Goal: Transaction & Acquisition: Purchase product/service

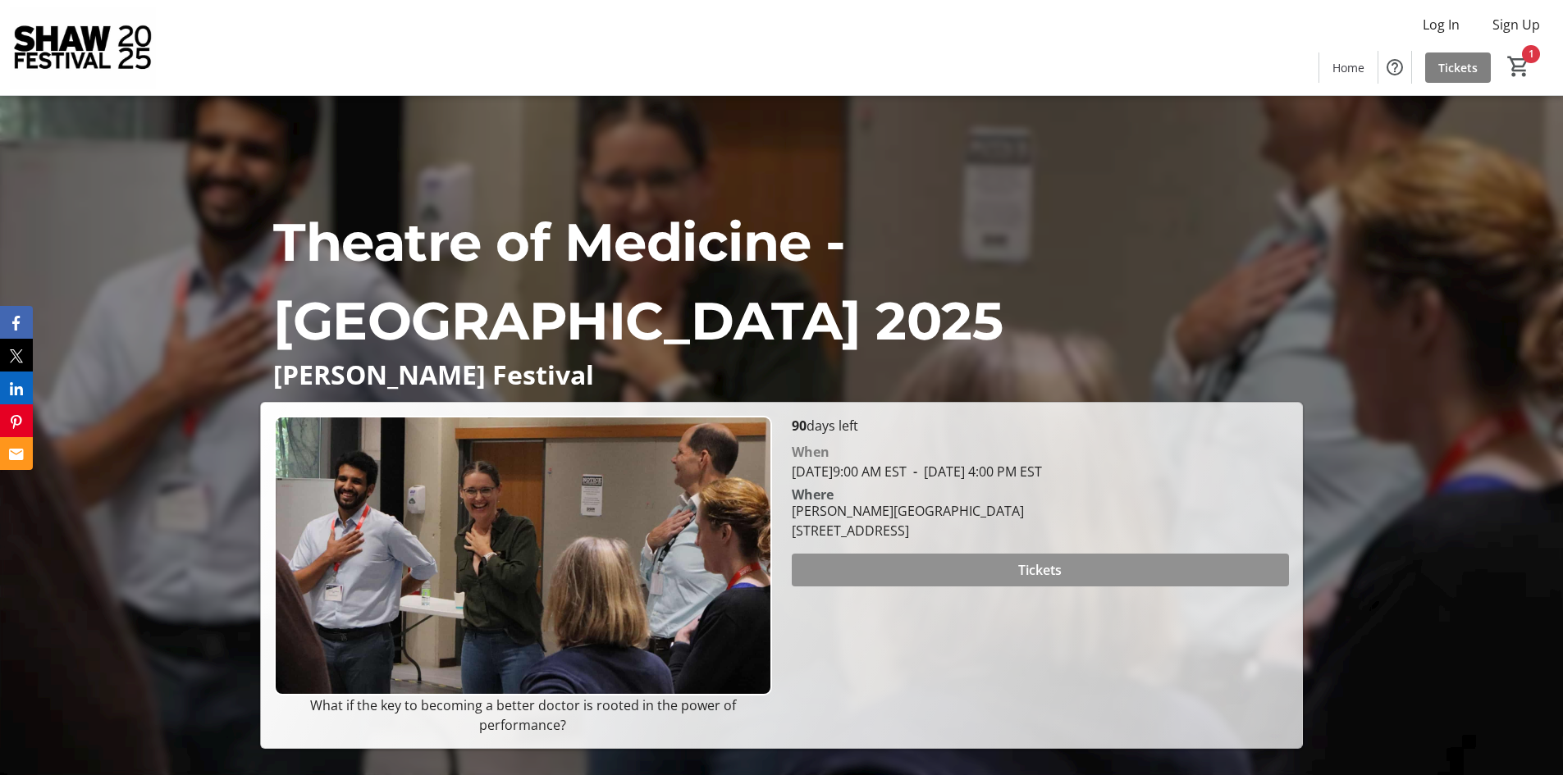
click at [1116, 567] on span at bounding box center [1040, 569] width 497 height 39
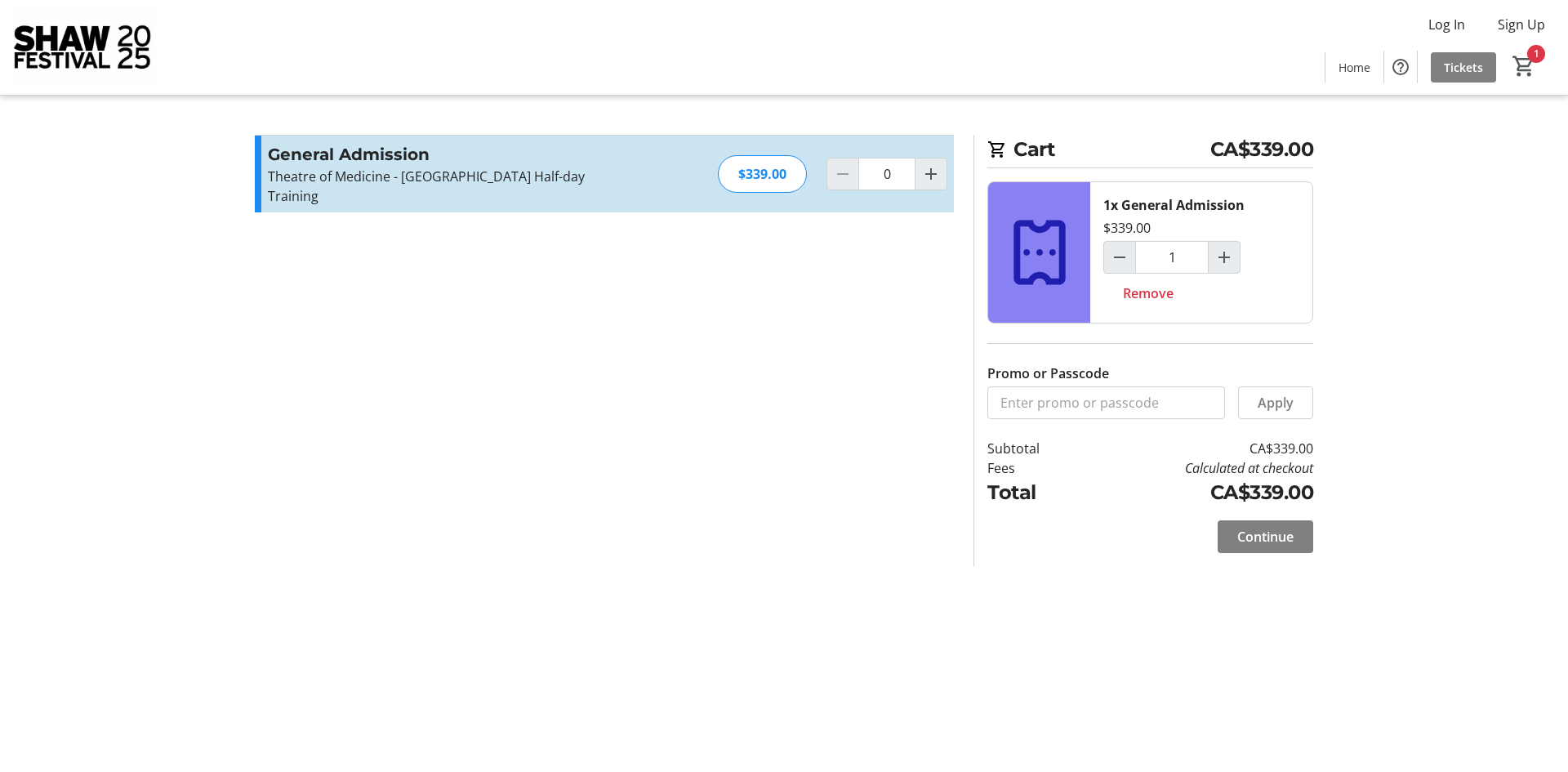
type input "1"
click at [1264, 538] on span "Continue" at bounding box center [1265, 537] width 57 height 20
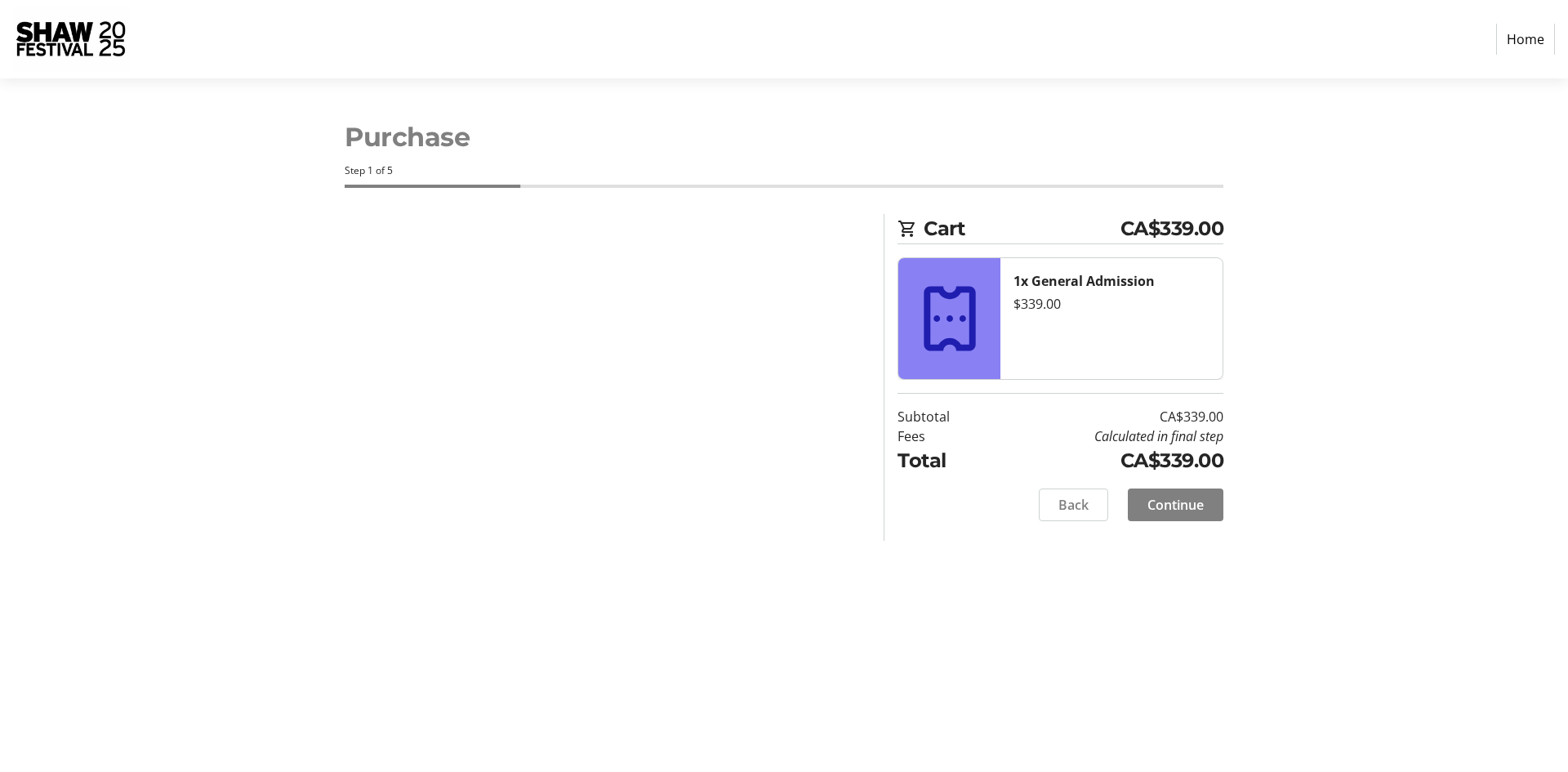
select select "CA"
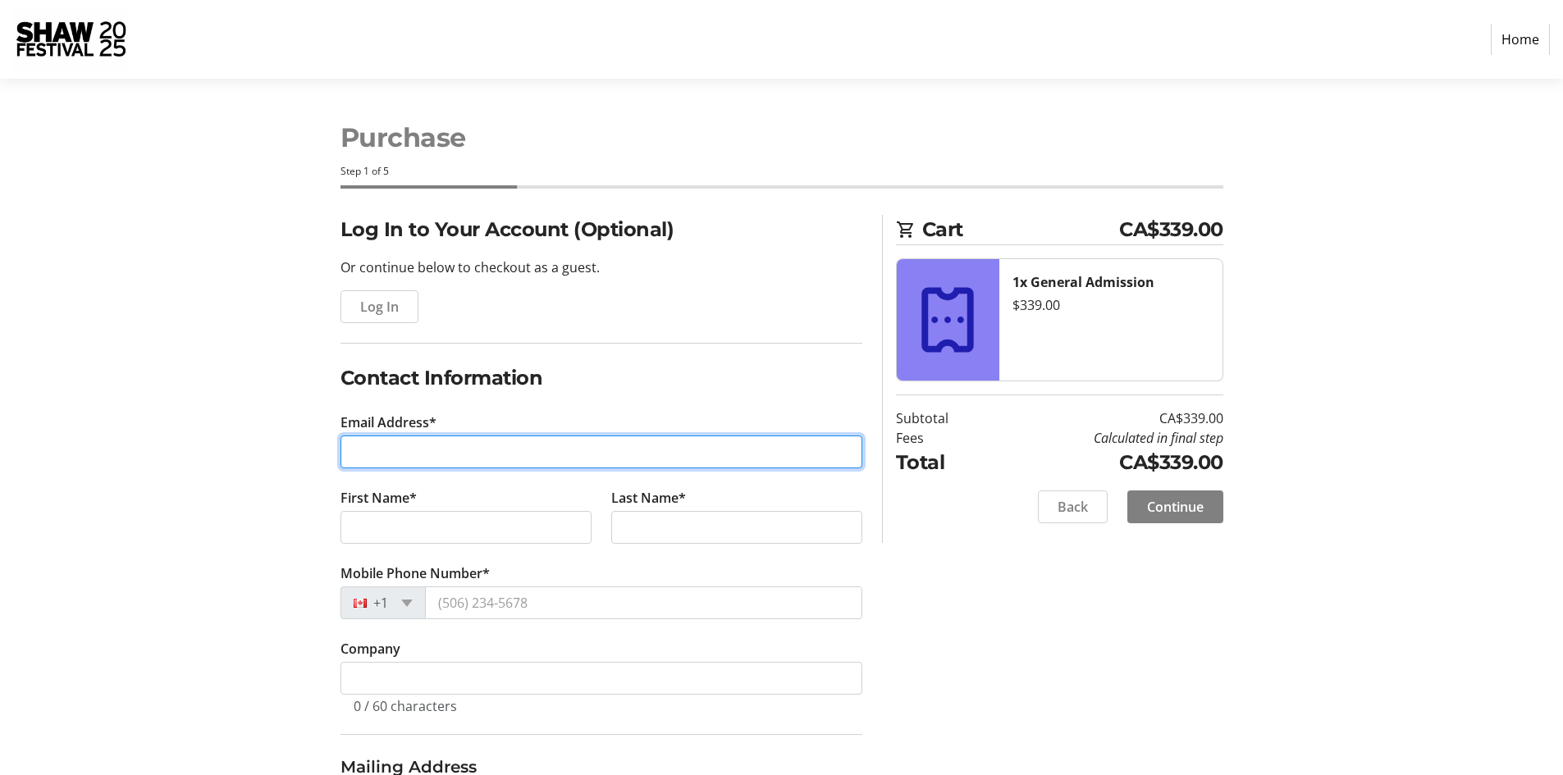
click at [448, 456] on input "Email Address*" at bounding box center [601, 452] width 522 height 33
type input "[EMAIL_ADDRESS][DOMAIN_NAME]"
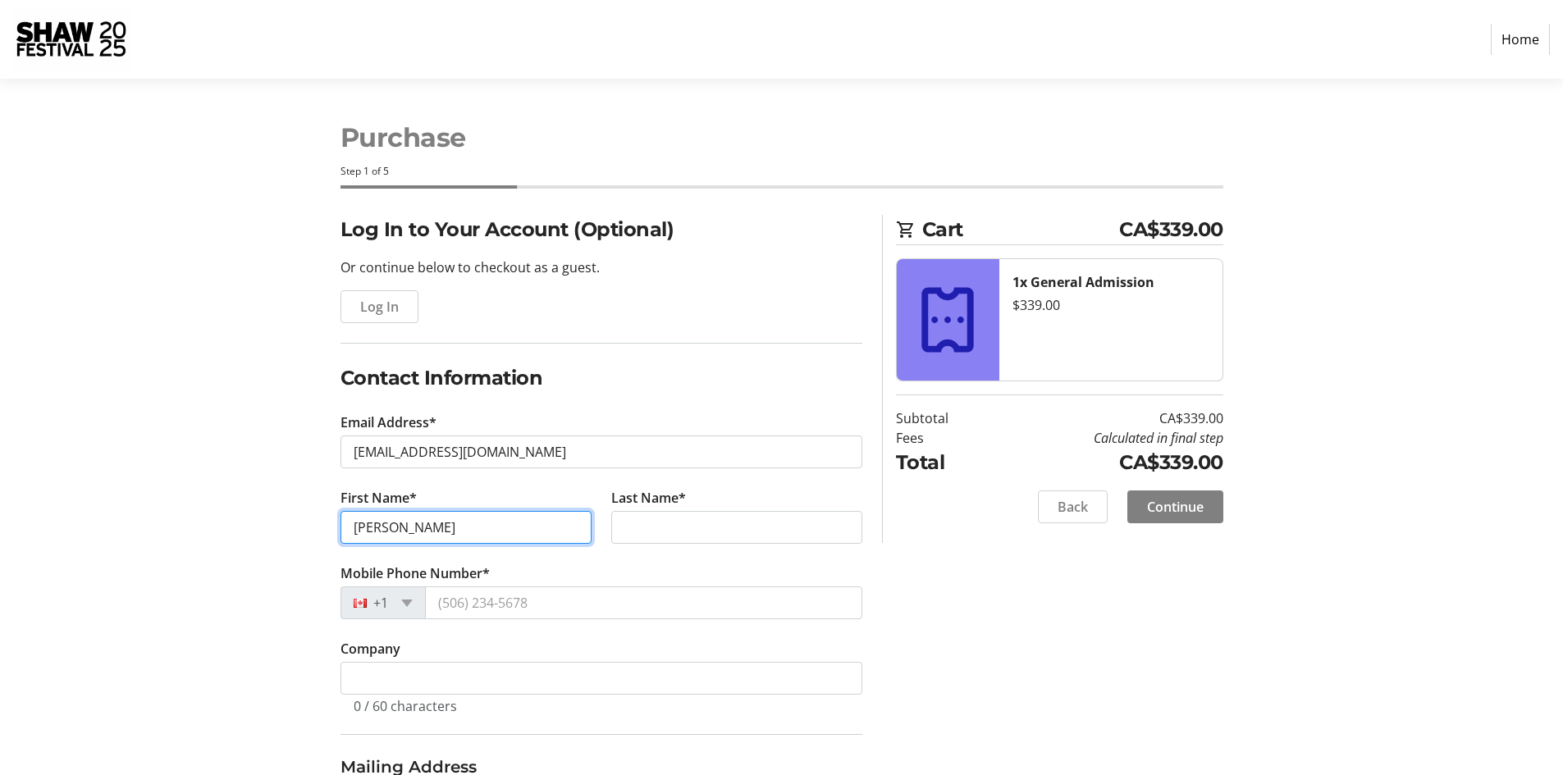
type input "[PERSON_NAME]"
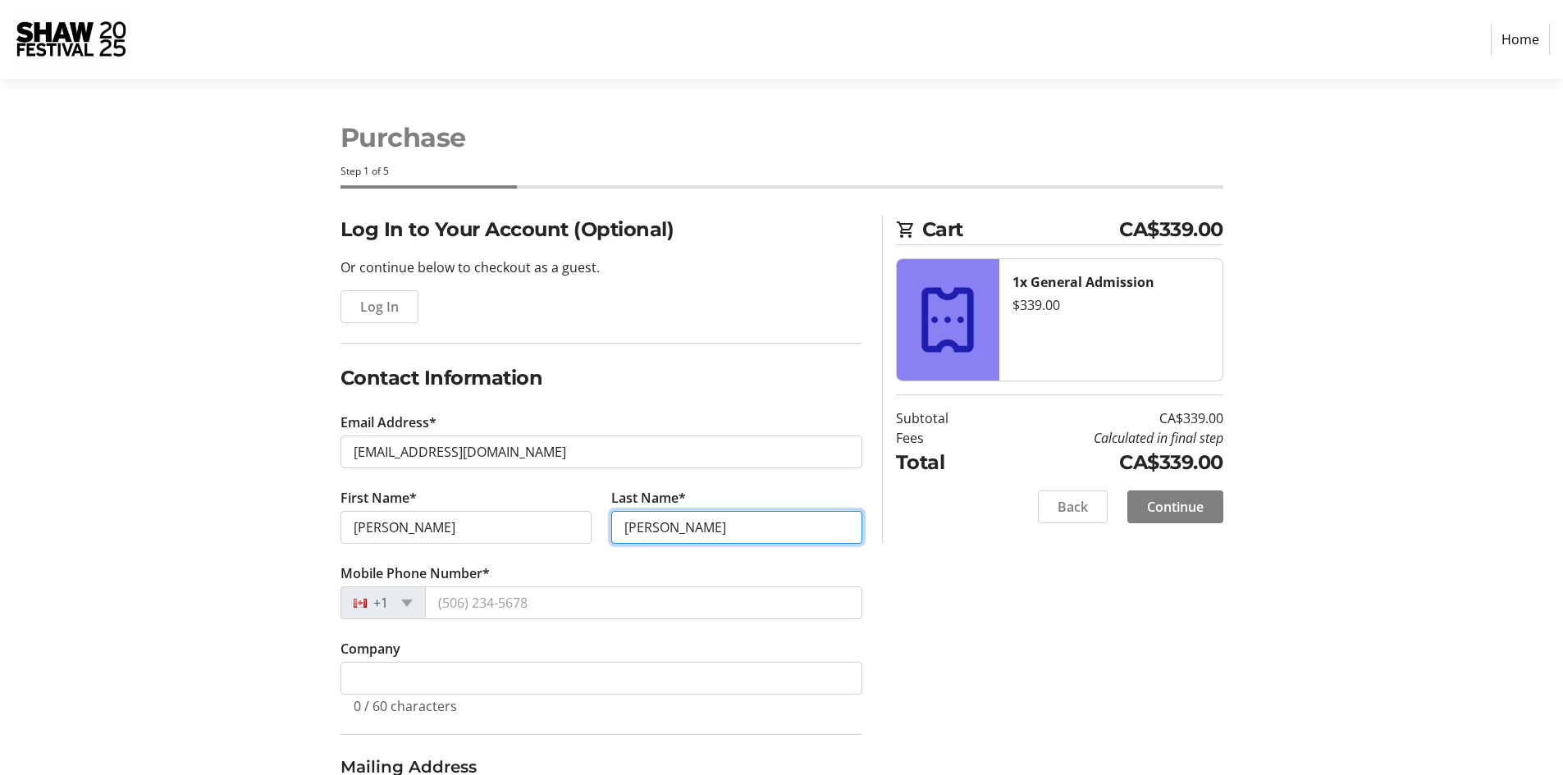
type input "[PERSON_NAME]"
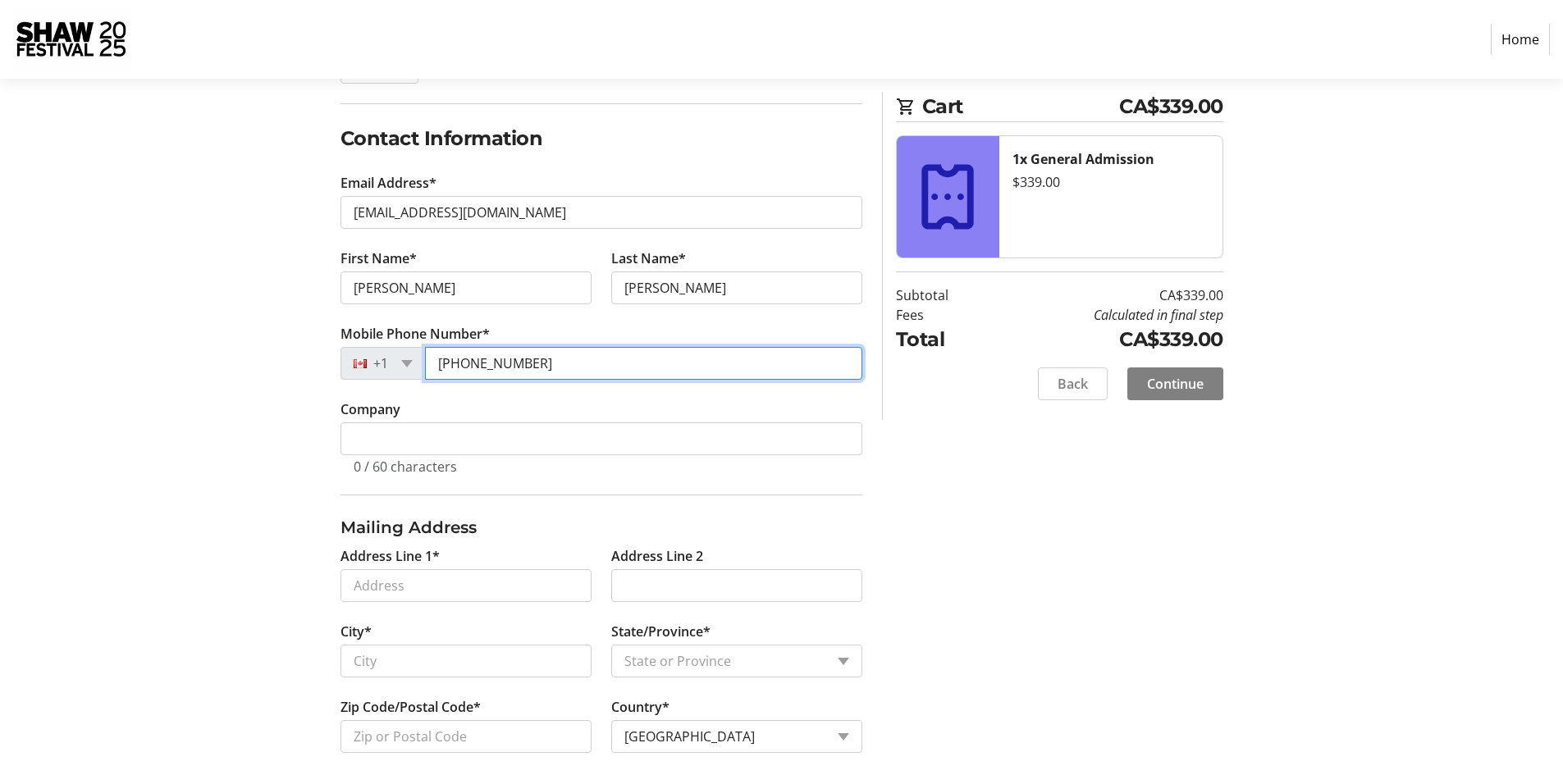
scroll to position [257, 0]
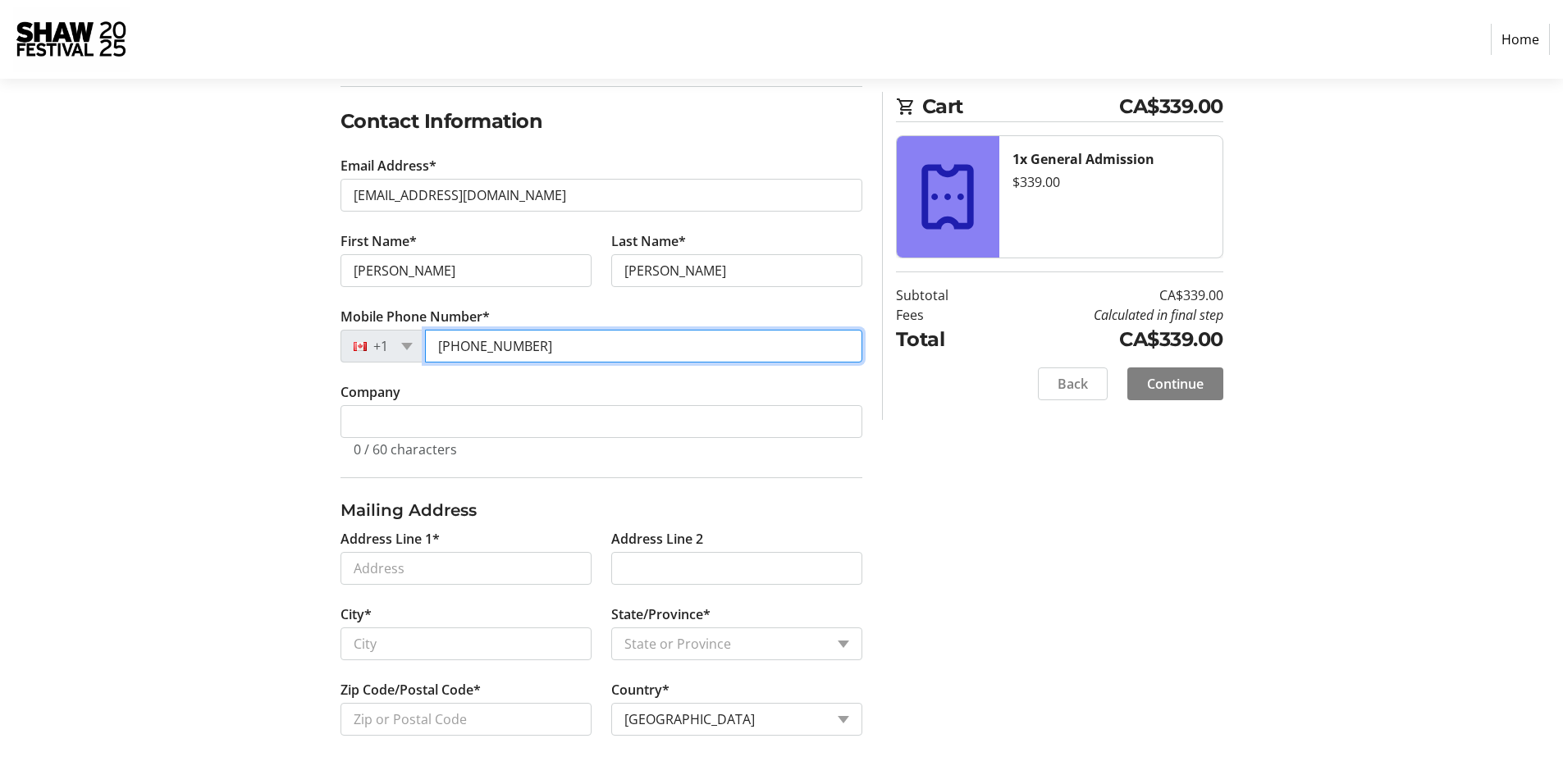
type input "[PHONE_NUMBER]"
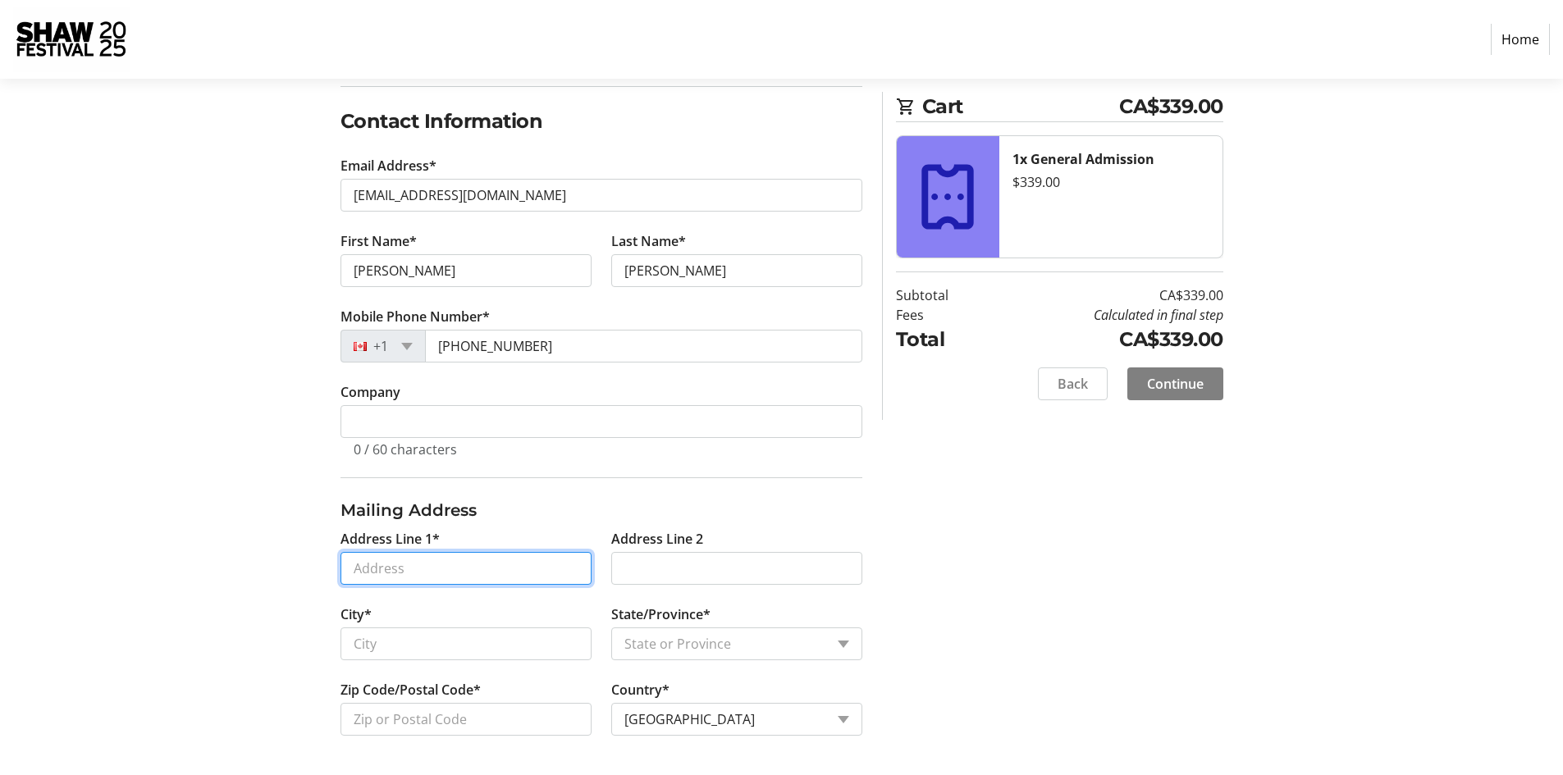
click at [444, 568] on input "Address Line 1*" at bounding box center [465, 568] width 251 height 33
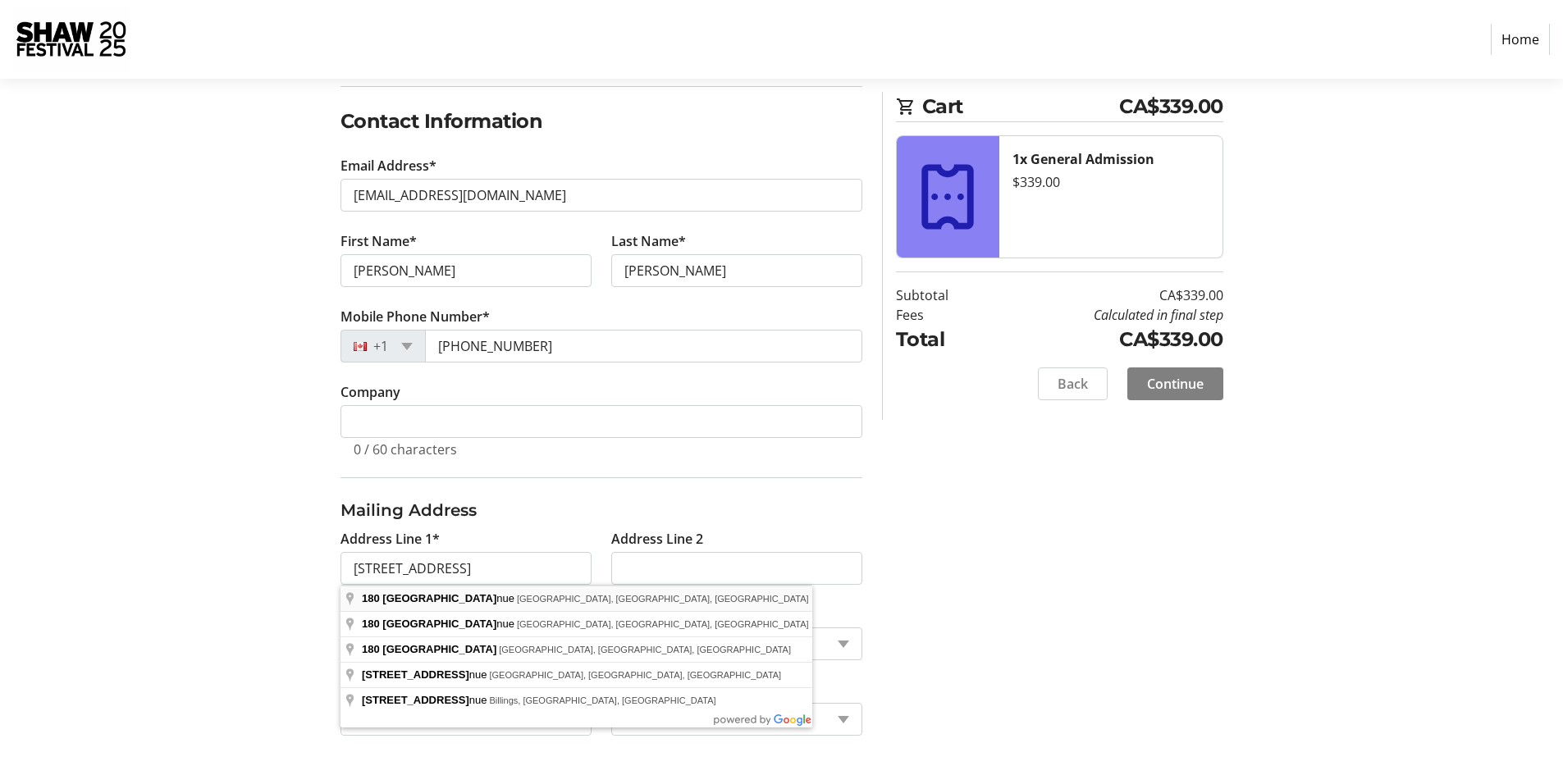
type input "[STREET_ADDRESS]"
type input "[GEOGRAPHIC_DATA]"
select select "ON"
type input "M6R 1H7"
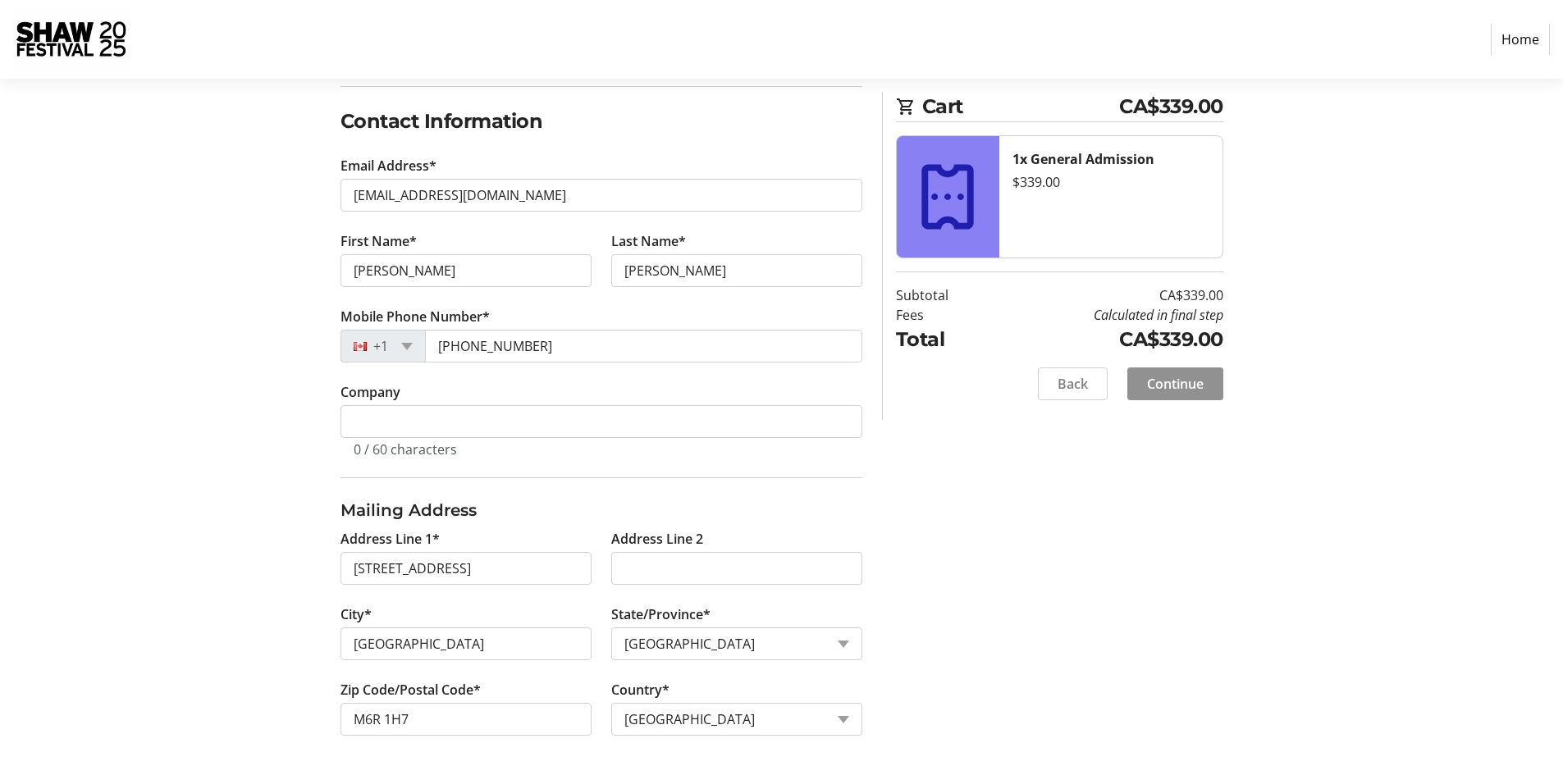
click at [1167, 380] on span "Continue" at bounding box center [1175, 384] width 57 height 20
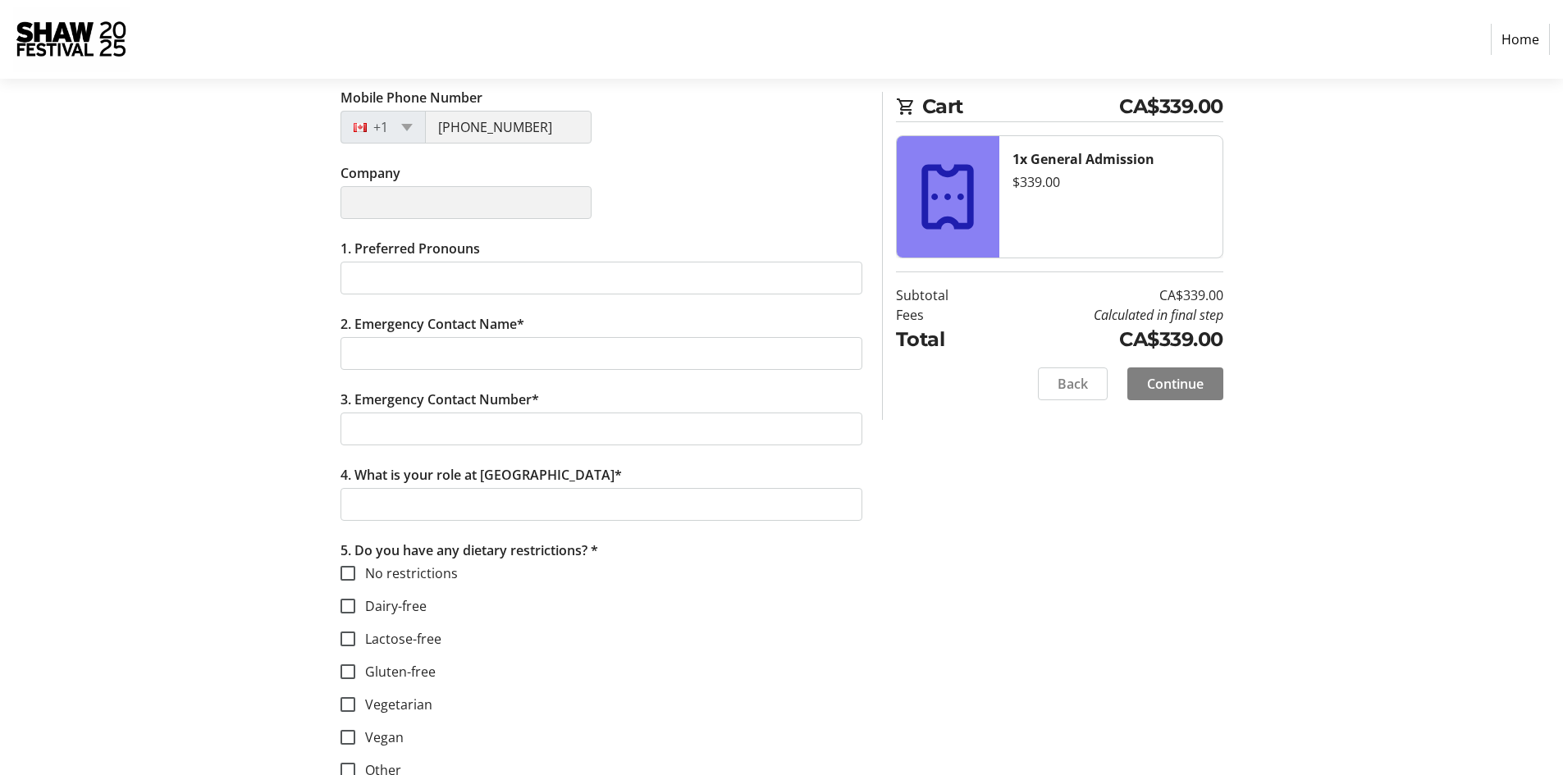
scroll to position [382, 0]
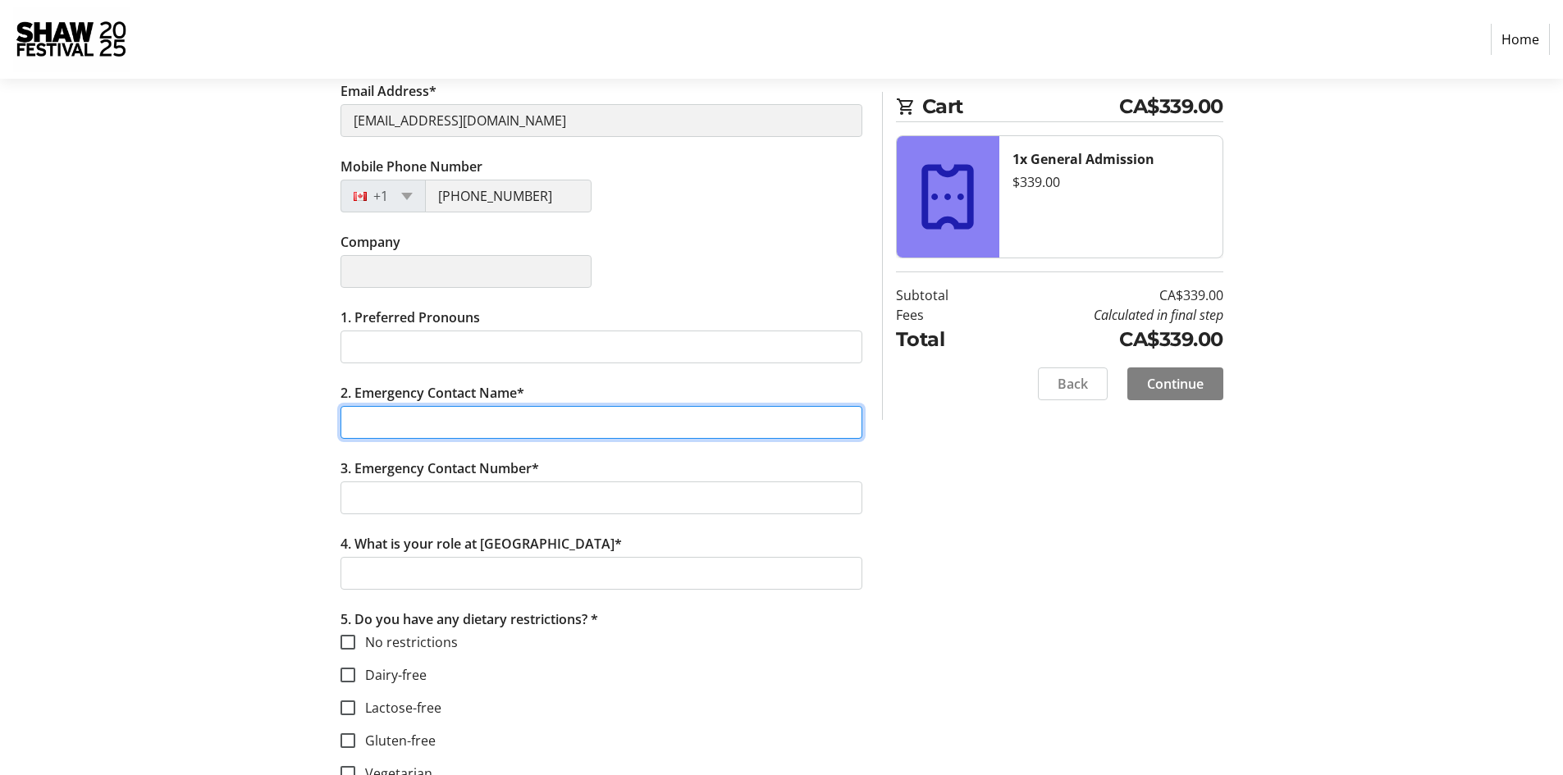
click at [489, 419] on input "2. Emergency Contact Name*" at bounding box center [601, 422] width 522 height 33
type input "[PERSON_NAME]"
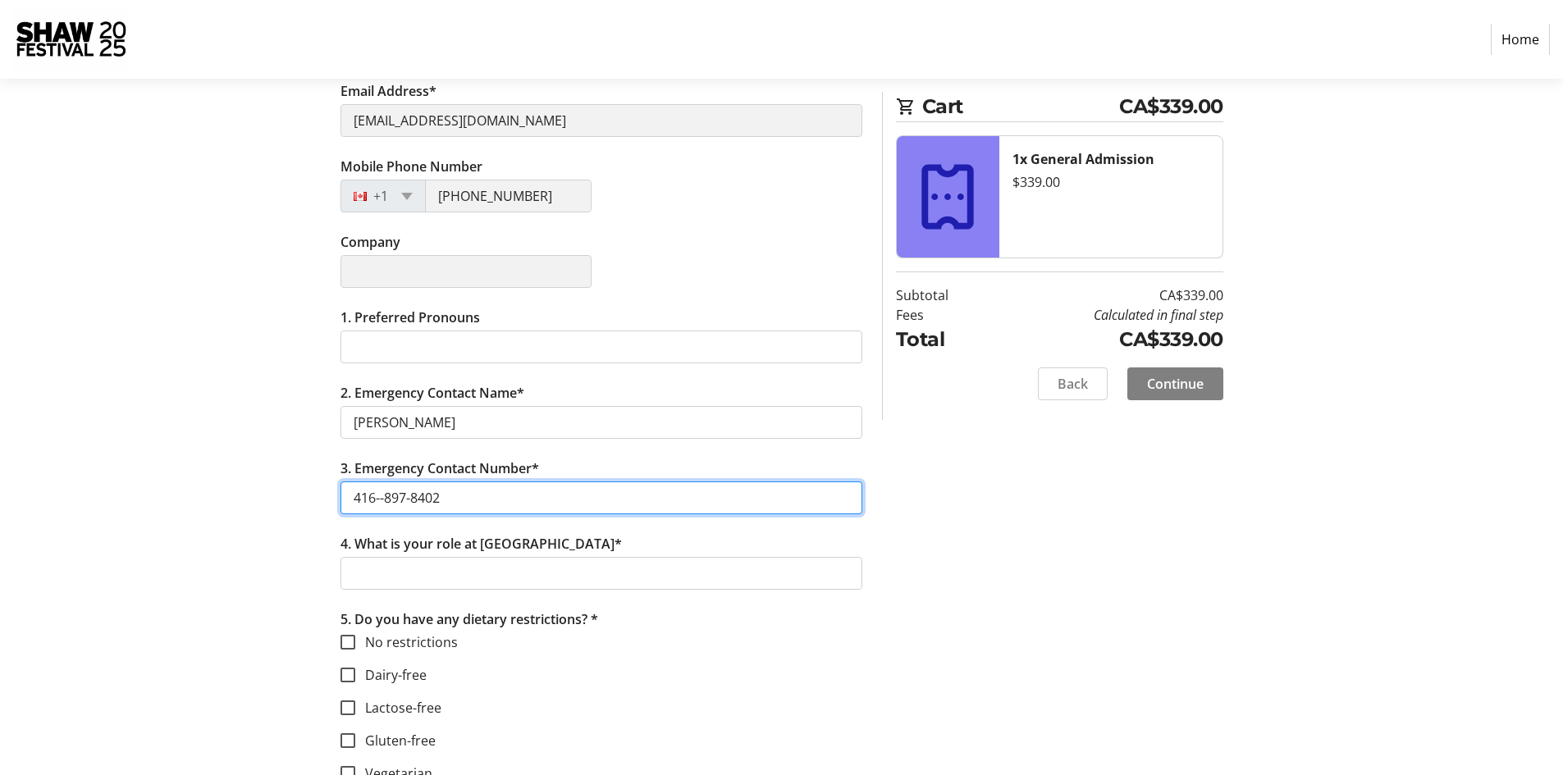
type input "416--897-8402"
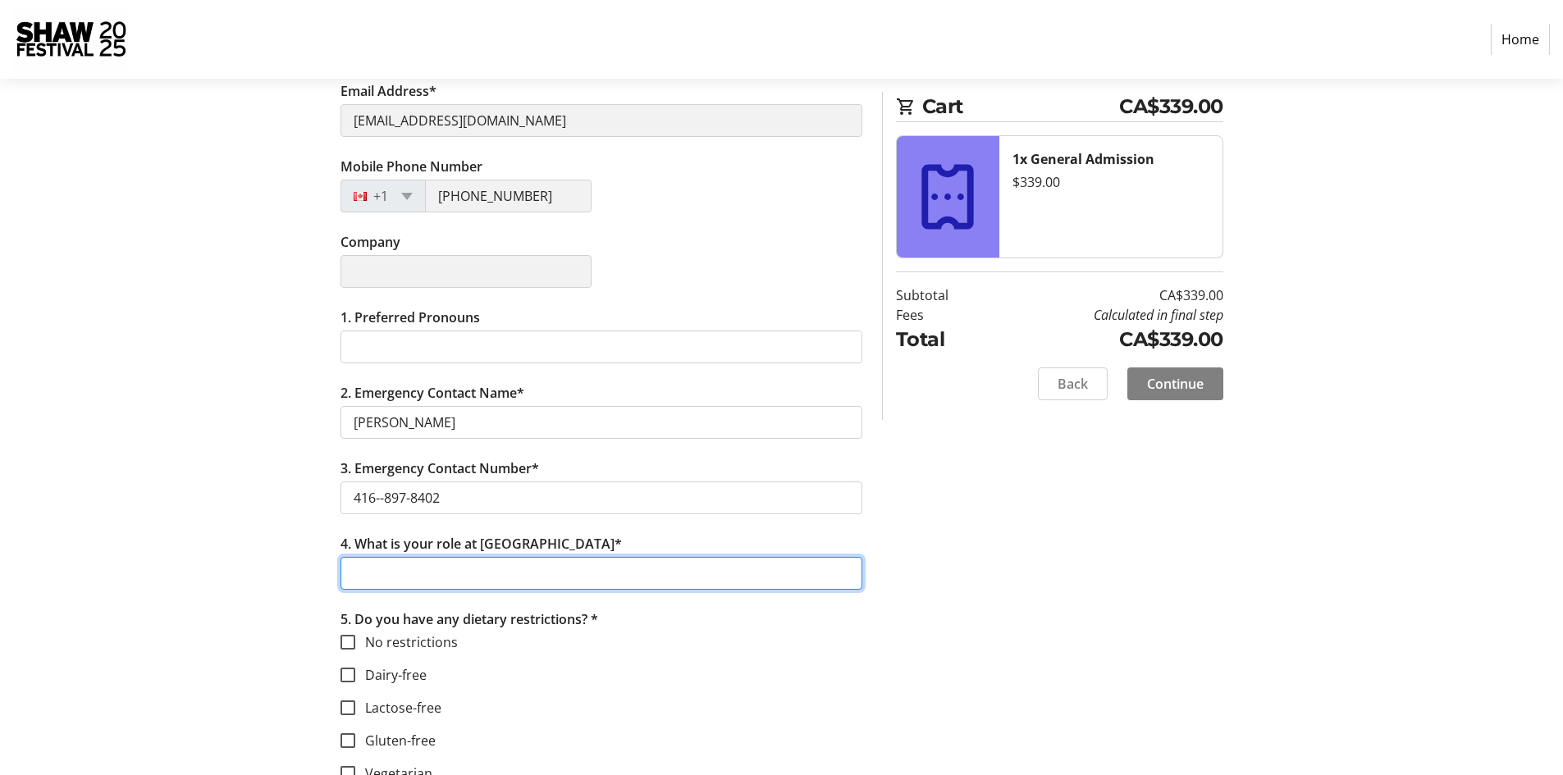
click at [500, 571] on input "4. What is your role at [GEOGRAPHIC_DATA]*" at bounding box center [601, 573] width 522 height 33
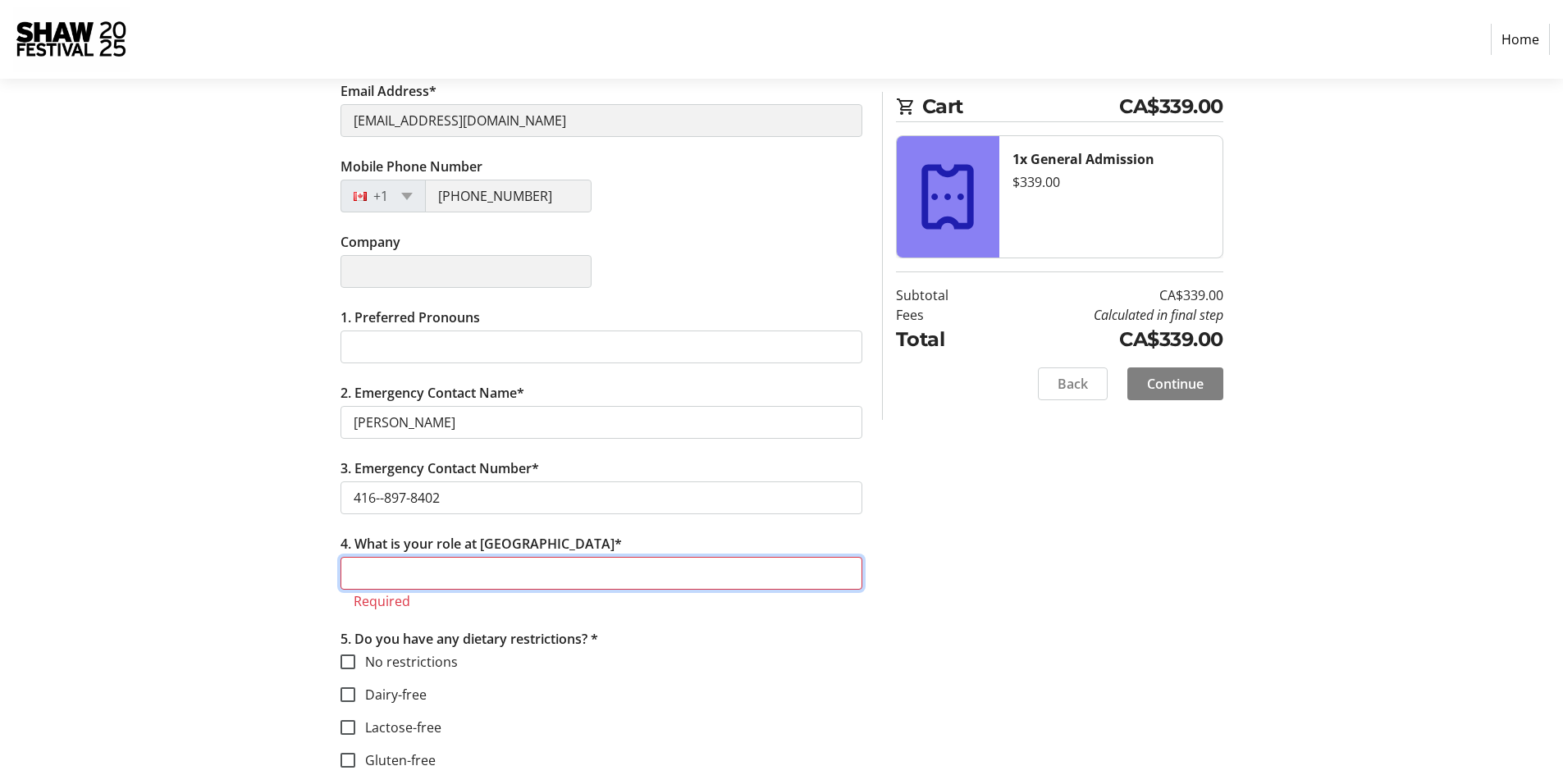
click at [396, 566] on input "4. What is your role at [GEOGRAPHIC_DATA]*" at bounding box center [601, 573] width 522 height 33
type input "Assistant Clinical Professor, [PERSON_NAME] School of Medicine"
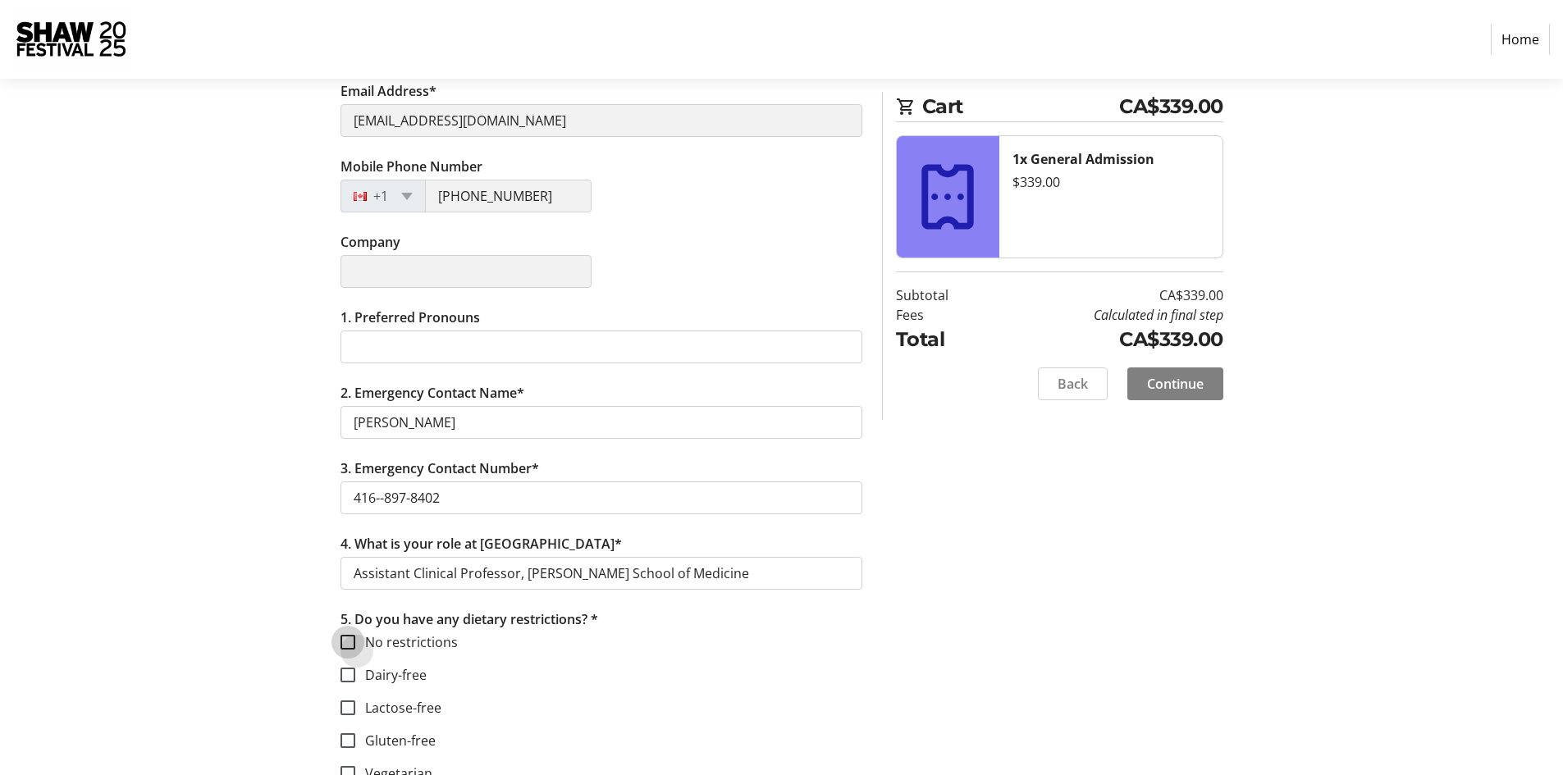
click at [353, 642] on input "No restrictions" at bounding box center [347, 642] width 15 height 15
checkbox input "true"
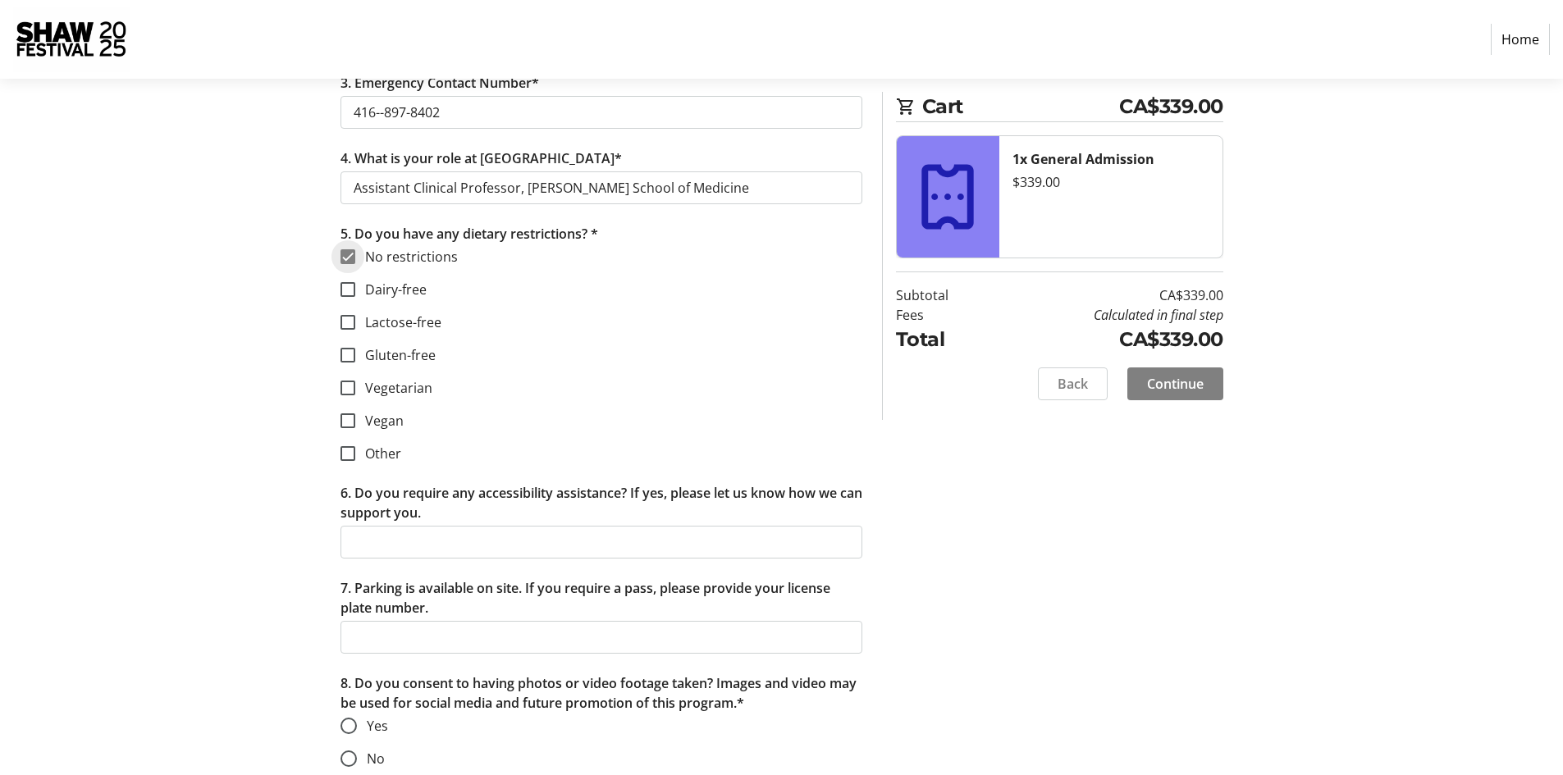
scroll to position [771, 0]
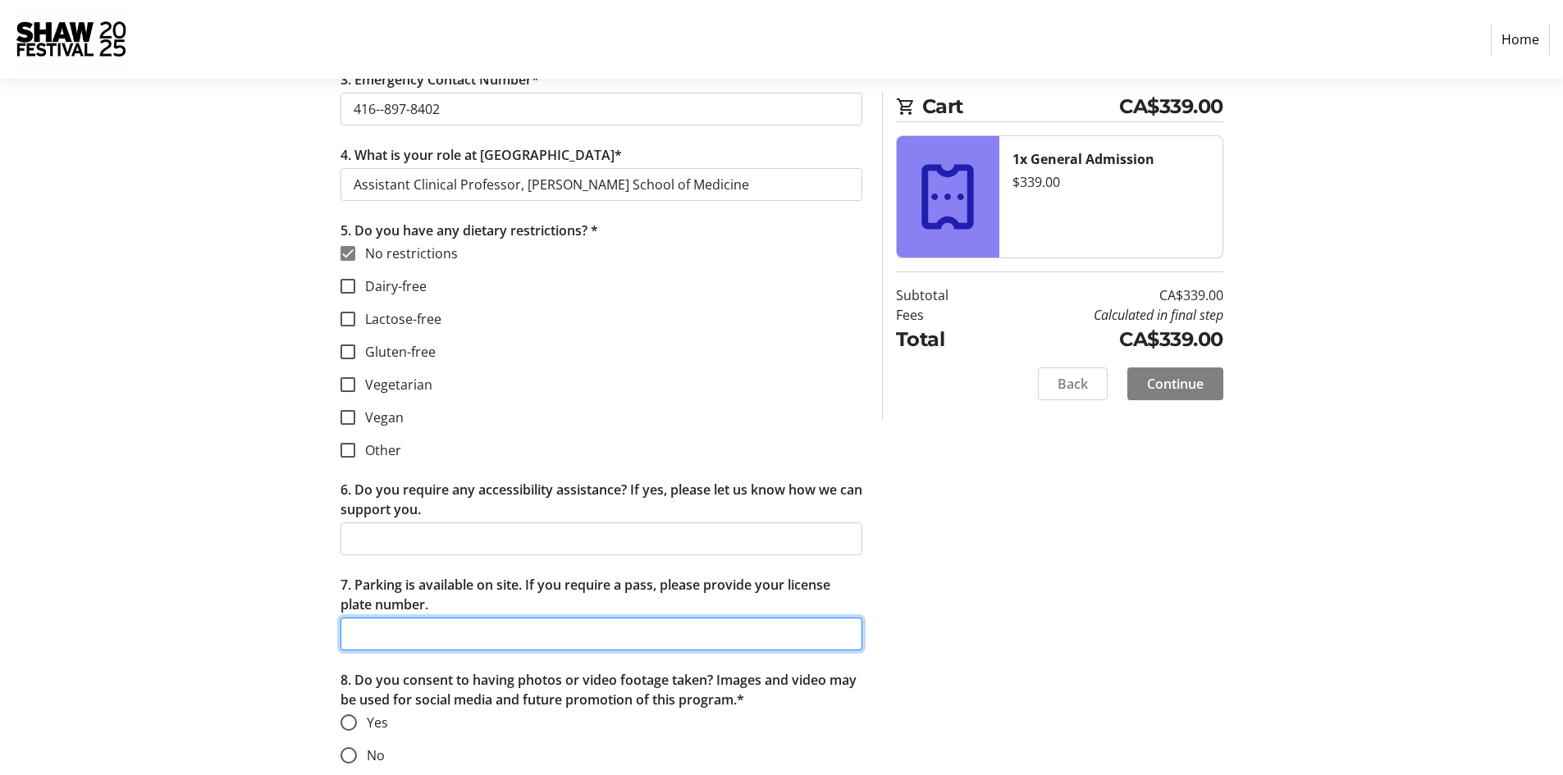
click at [617, 645] on input "7. Parking is available on site. If you require a pass, please provide your lic…" at bounding box center [601, 634] width 522 height 33
type input "CZWX 274"
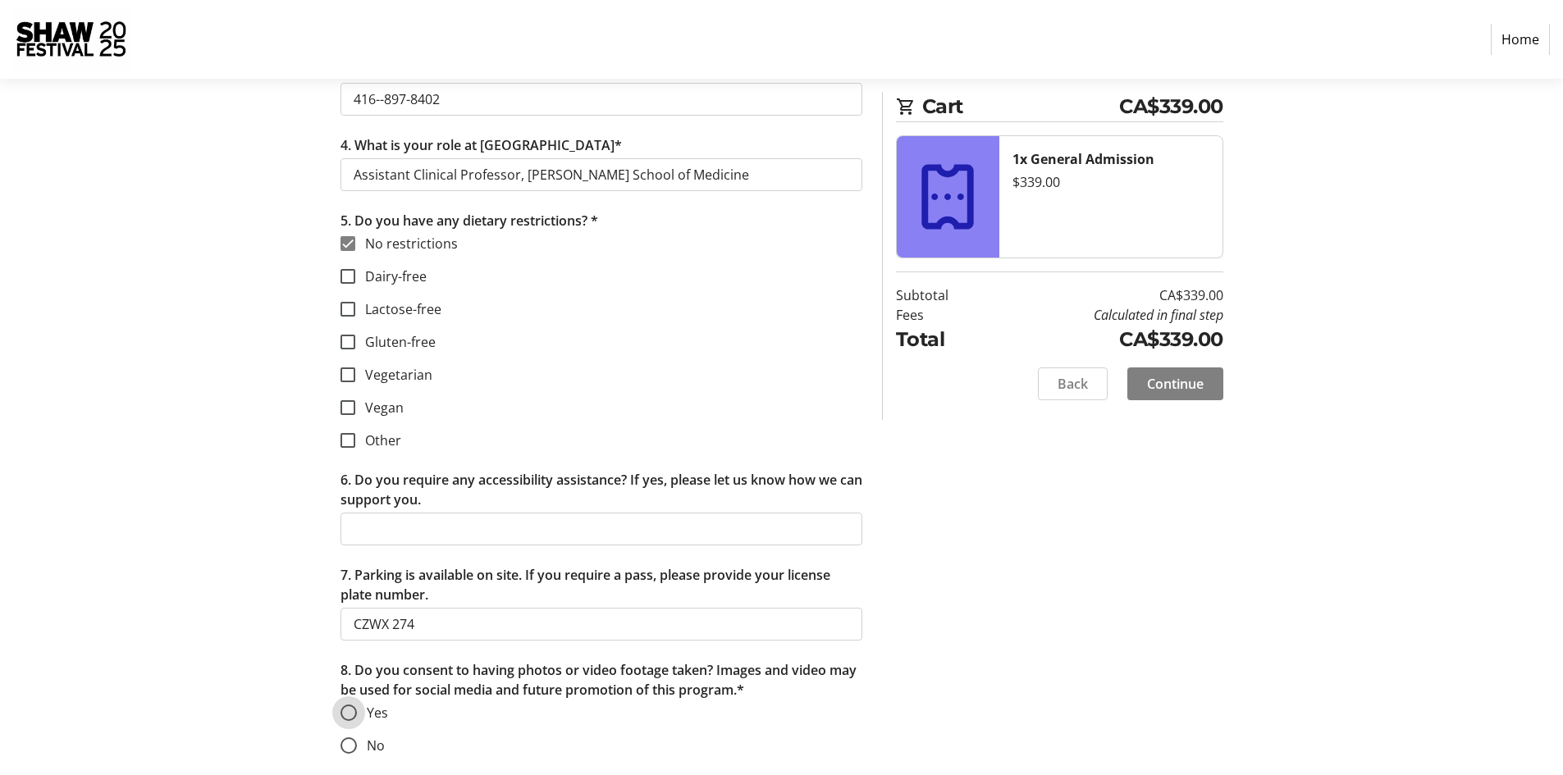
click at [353, 715] on input "Yes" at bounding box center [348, 713] width 16 height 16
radio input "true"
click at [1183, 382] on span "Continue" at bounding box center [1175, 384] width 57 height 20
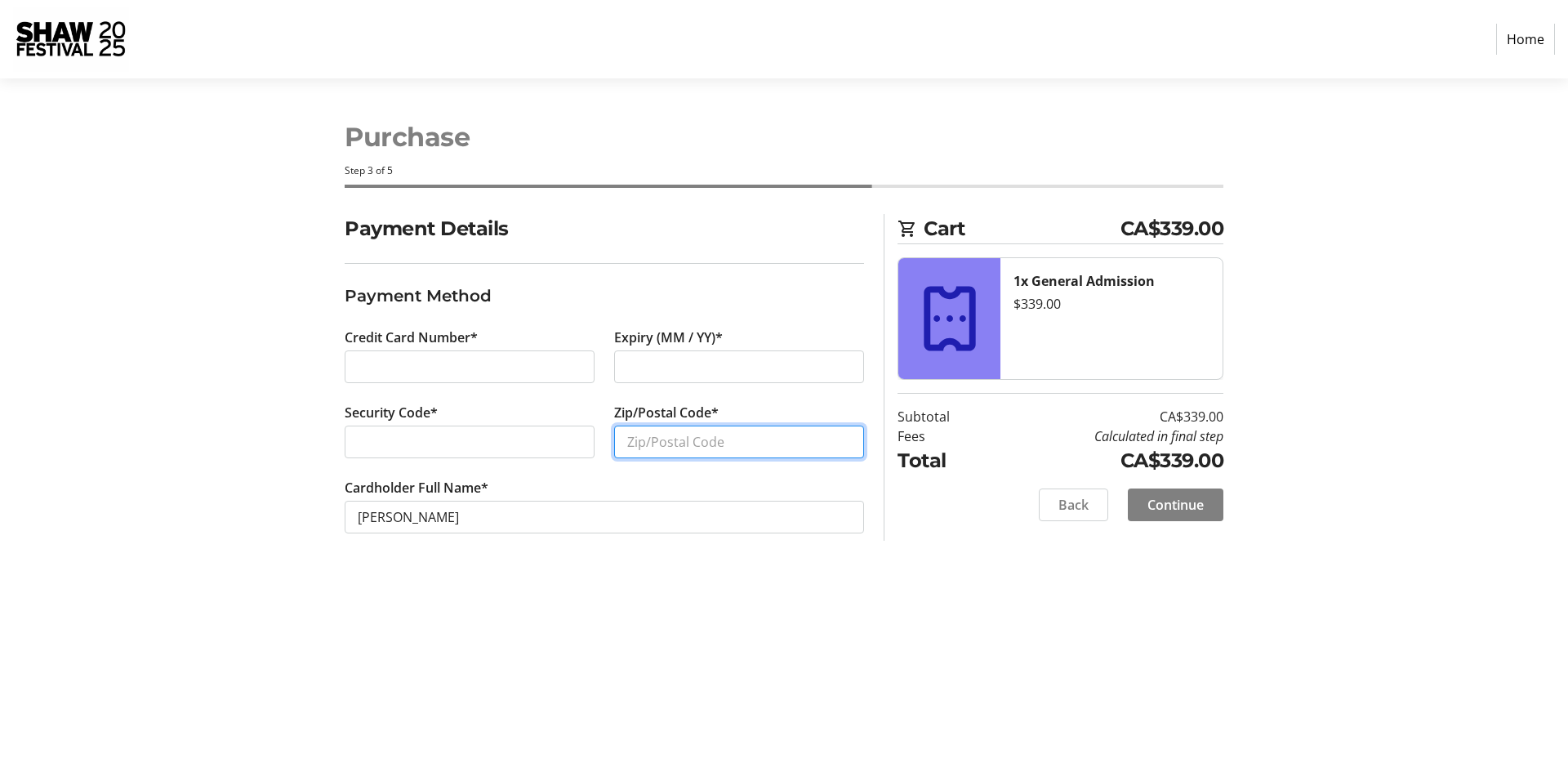
click at [647, 447] on input "Zip/Postal Code*" at bounding box center [739, 441] width 250 height 33
type input "M6R1H7"
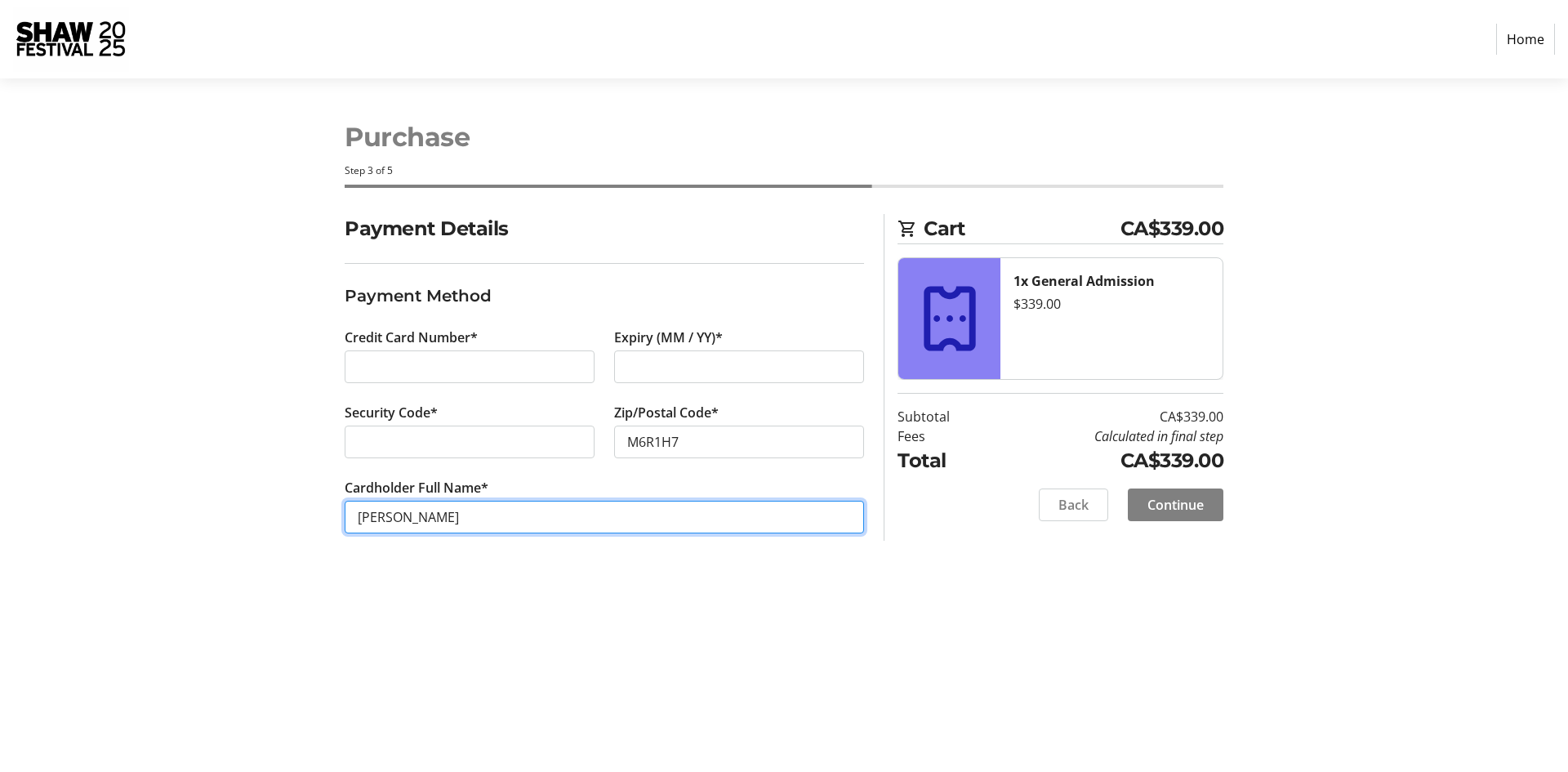
type input "[PERSON_NAME] Medicine Professional Corporation"
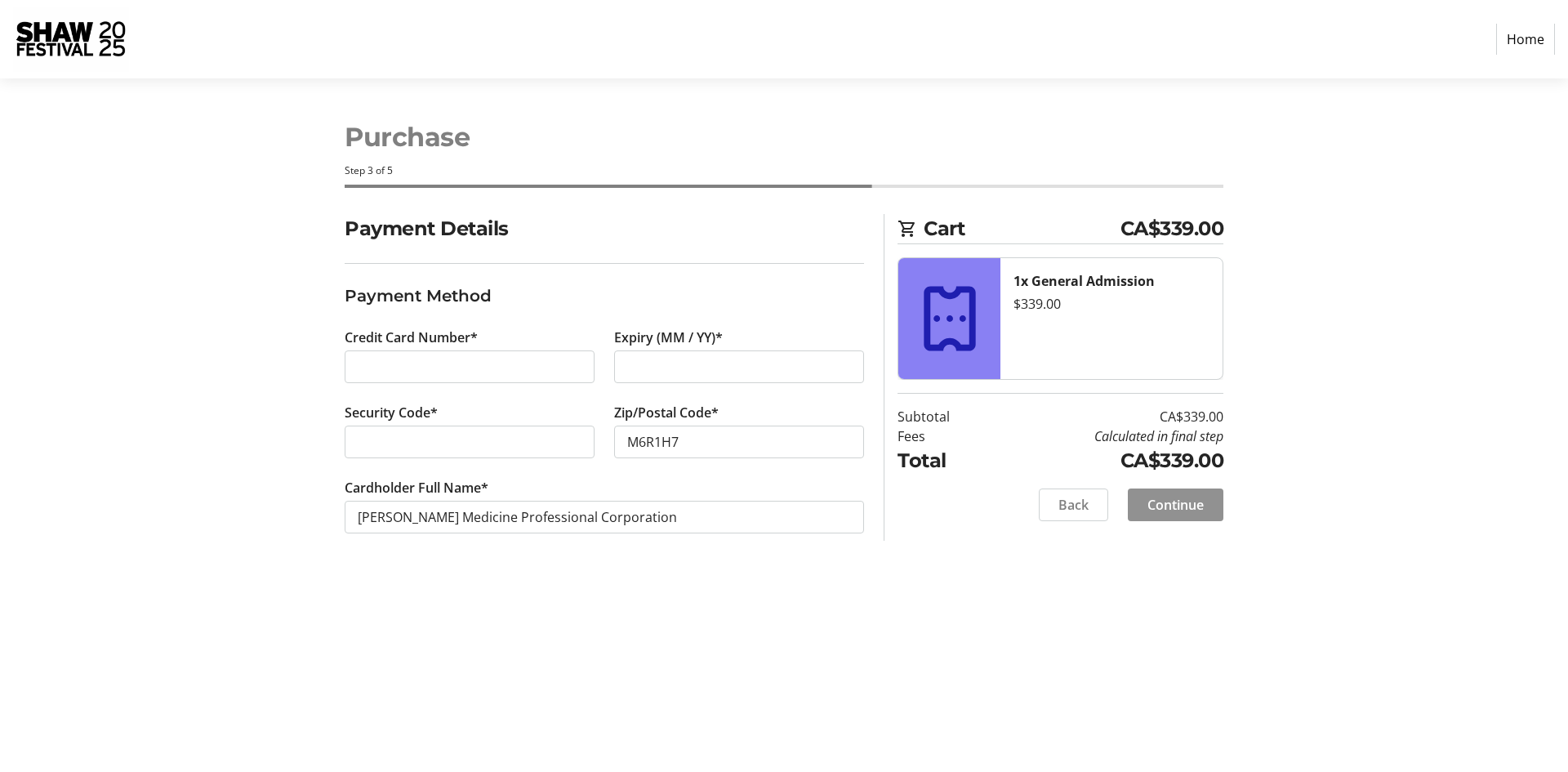
click at [1187, 498] on span "Continue" at bounding box center [1175, 505] width 57 height 20
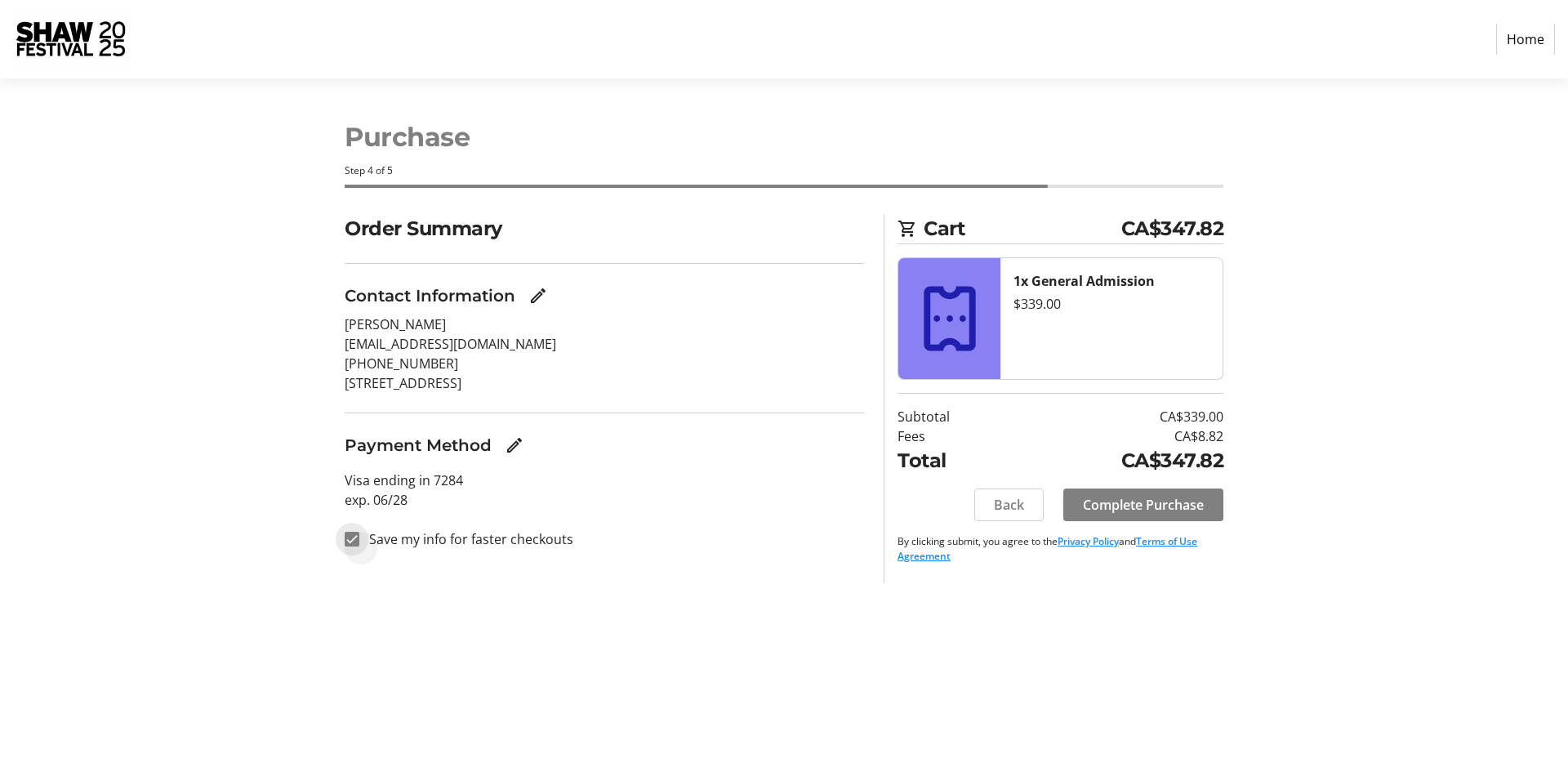
click at [352, 539] on input "Save my info for faster checkouts" at bounding box center [351, 539] width 15 height 15
checkbox input "false"
click at [1165, 498] on span "Complete Purchase" at bounding box center [1143, 505] width 120 height 20
